Goal: Task Accomplishment & Management: Use online tool/utility

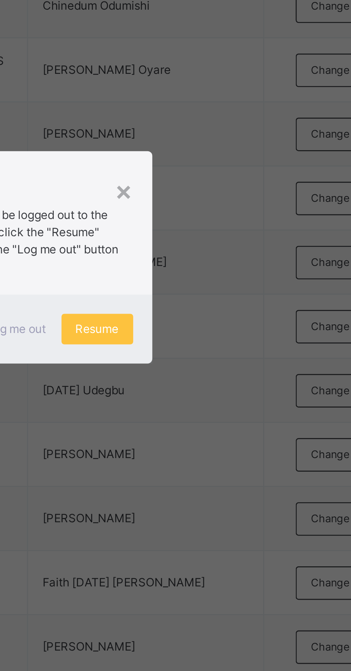
click at [227, 342] on p "Due to inactivity you would be logged out to the system in the next 15mins , cl…" at bounding box center [175, 329] width 101 height 26
click at [225, 366] on span "Resume" at bounding box center [217, 362] width 16 height 6
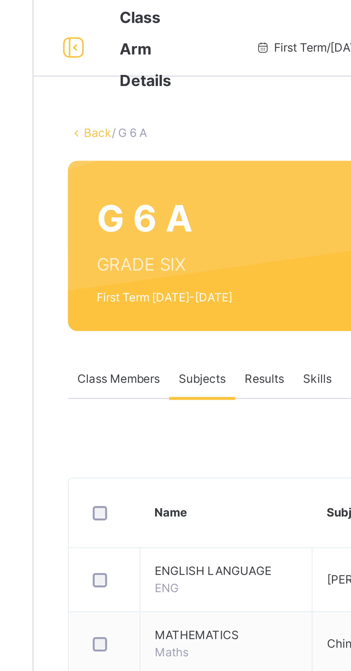
click at [105, 50] on link "Back" at bounding box center [110, 49] width 10 height 5
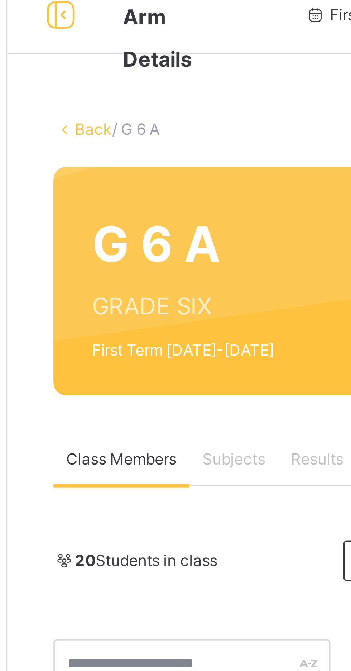
click at [108, 51] on link "Back" at bounding box center [110, 49] width 10 height 5
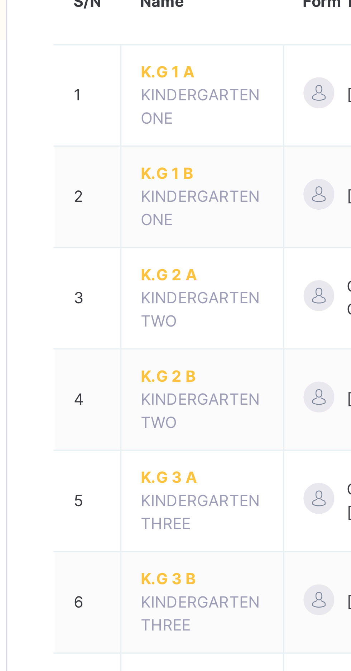
click at [132, 173] on span "K.G 2 A" at bounding box center [140, 173] width 34 height 6
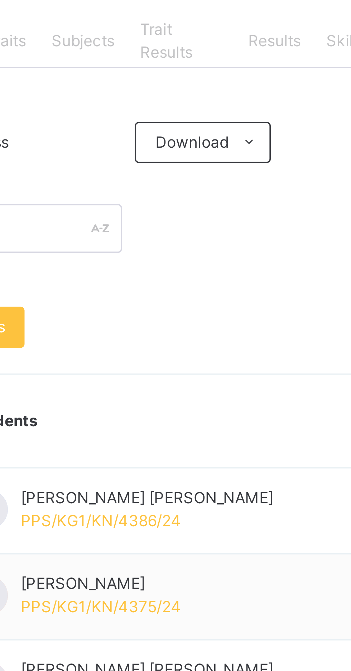
scroll to position [138, 0]
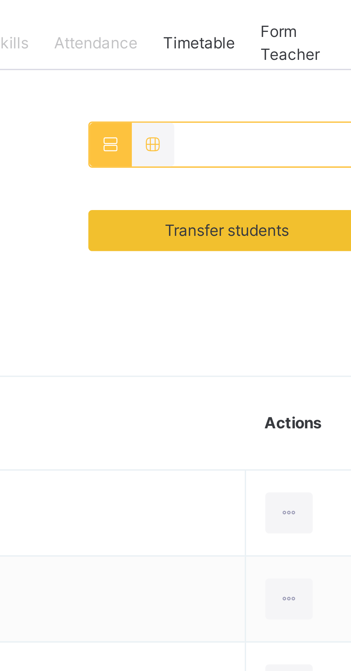
click at [282, 68] on span "Transfer students" at bounding box center [299, 65] width 35 height 6
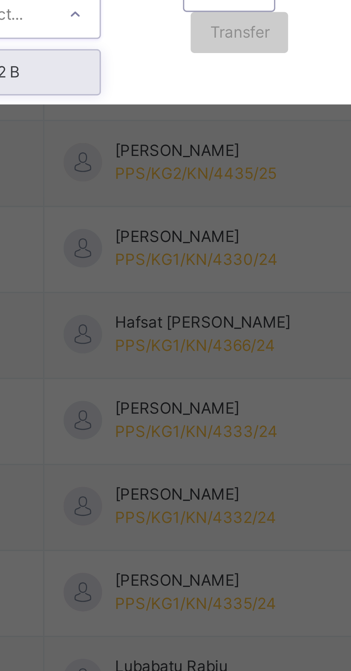
scroll to position [76, 0]
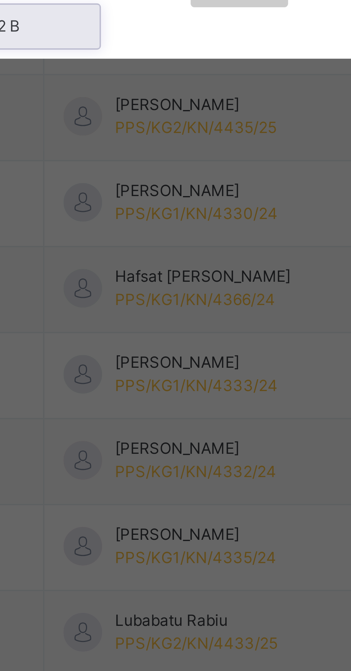
click at [144, 404] on div "K.G 2 B" at bounding box center [123, 397] width 41 height 12
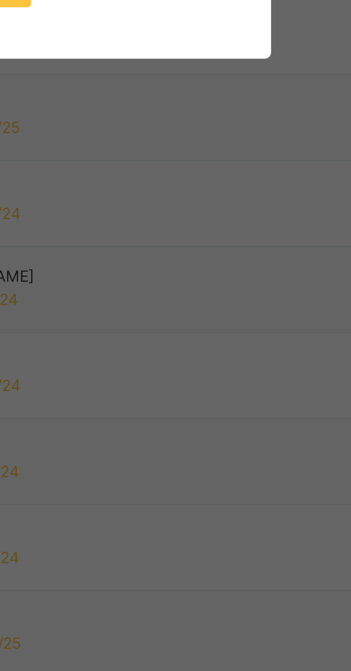
click at [191, 390] on span "Transfer" at bounding box center [183, 386] width 16 height 6
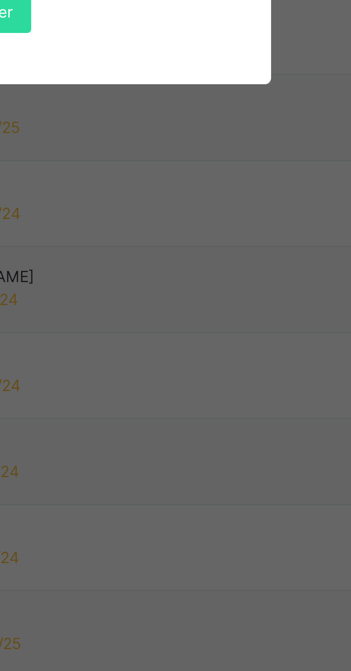
click at [191, 397] on span "Yes, Transfer" at bounding box center [178, 393] width 26 height 6
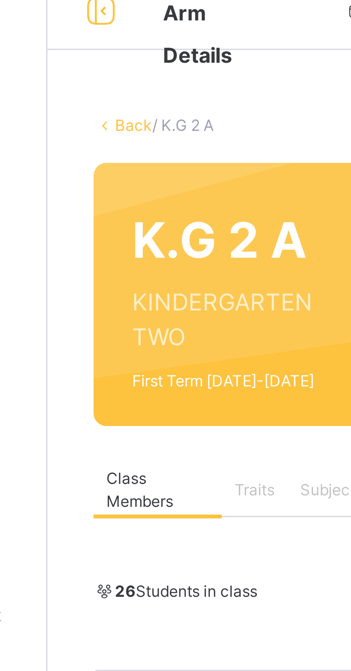
scroll to position [0, 0]
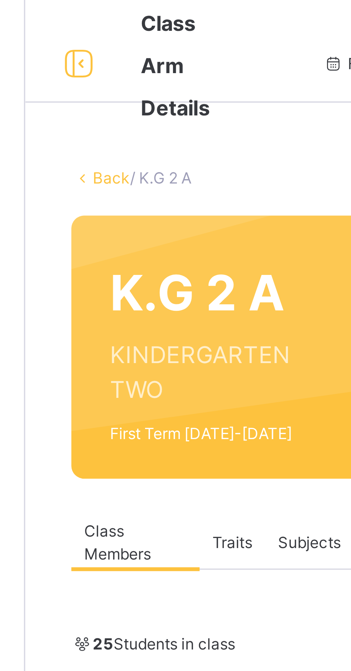
click at [109, 50] on link "Back" at bounding box center [110, 49] width 10 height 5
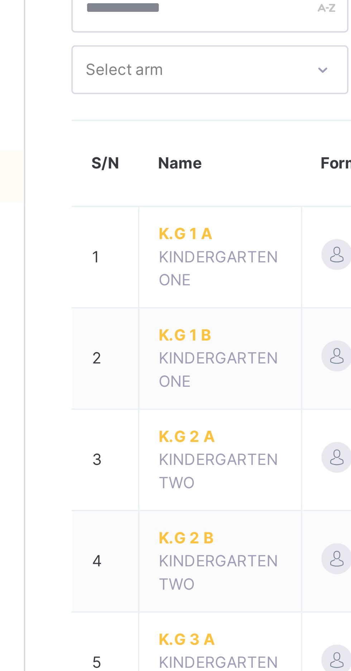
click at [131, 201] on span "K.G 2 B" at bounding box center [140, 201] width 34 height 6
